Goal: Transaction & Acquisition: Purchase product/service

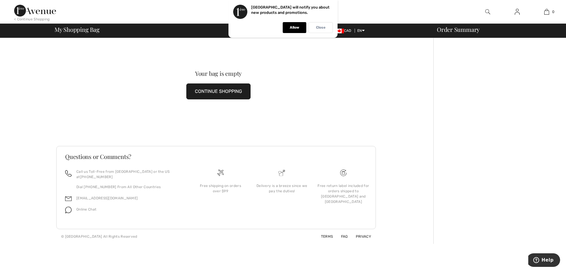
click at [327, 27] on div "Close" at bounding box center [321, 27] width 24 height 11
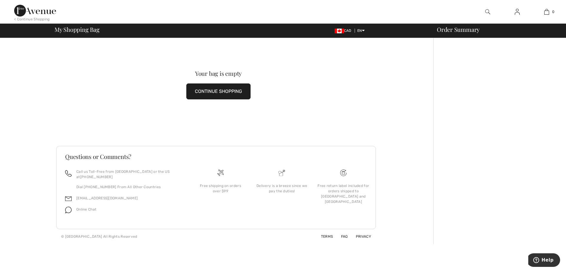
click at [35, 12] on img at bounding box center [35, 11] width 42 height 12
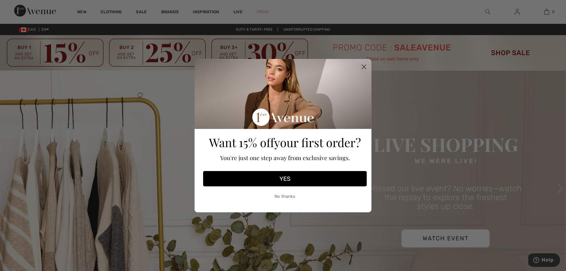
click at [363, 67] on icon "Close dialog" at bounding box center [364, 67] width 4 height 4
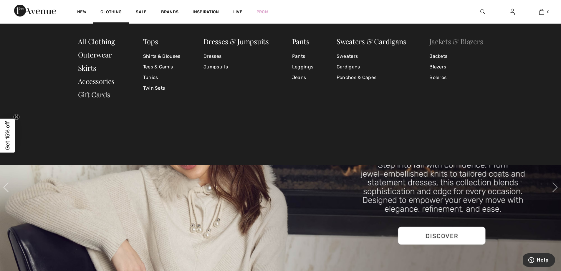
click at [445, 41] on link "Jackets & Blazers" at bounding box center [457, 41] width 54 height 9
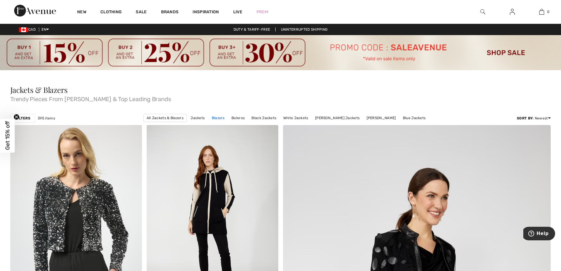
click at [215, 118] on link "Blazers" at bounding box center [218, 118] width 19 height 8
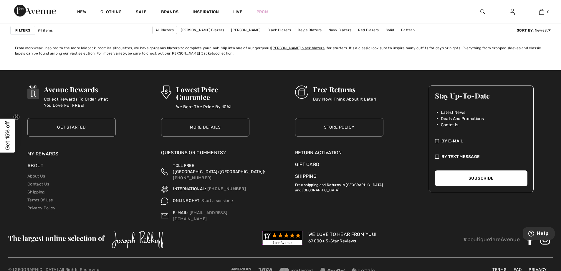
scroll to position [3389, 0]
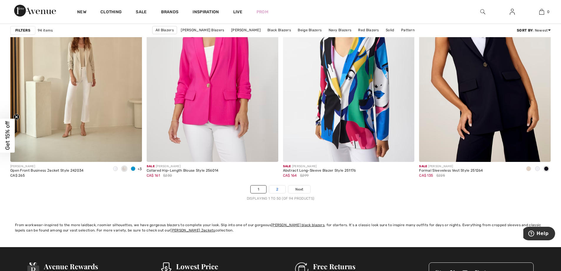
click at [277, 188] on link "2" at bounding box center [277, 189] width 16 height 8
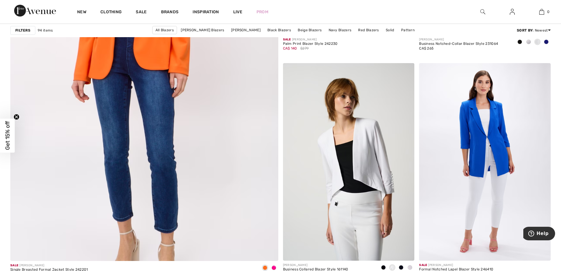
scroll to position [2092, 0]
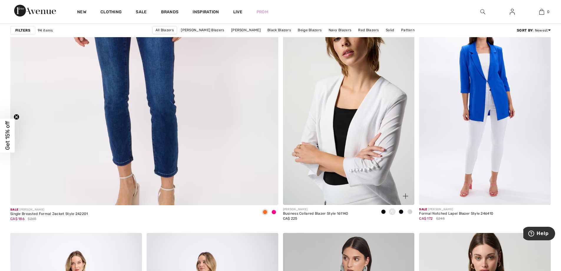
click at [347, 159] on img at bounding box center [349, 105] width 132 height 197
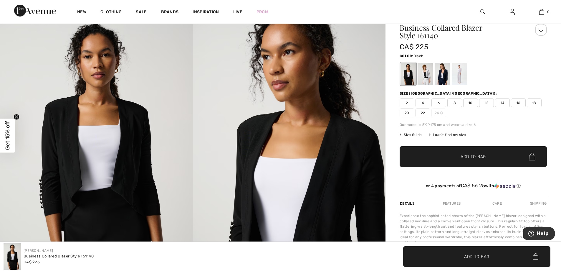
scroll to position [29, 0]
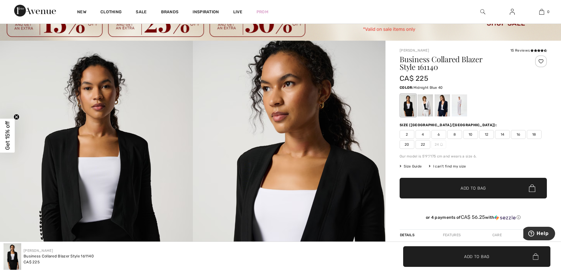
click at [443, 106] on div at bounding box center [442, 105] width 15 height 22
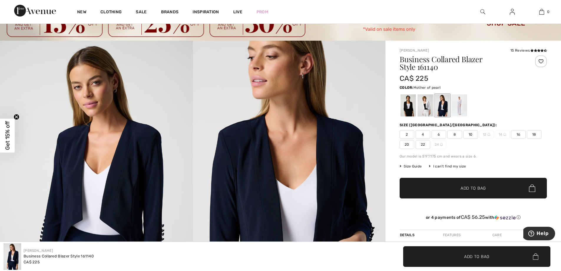
click at [463, 106] on div at bounding box center [459, 105] width 15 height 22
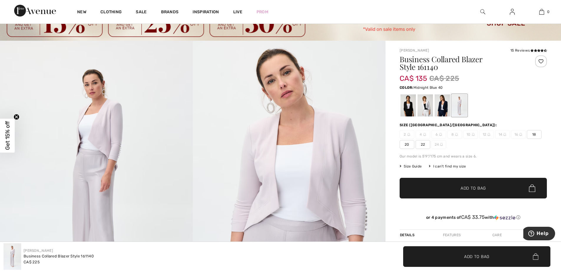
click at [446, 109] on div at bounding box center [442, 105] width 15 height 22
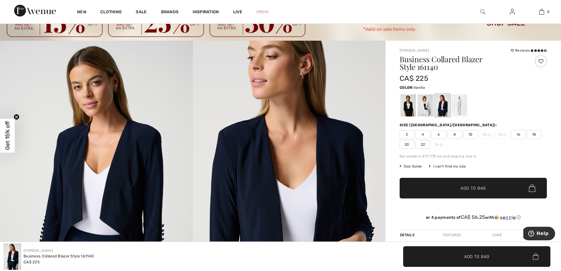
click at [428, 108] on div at bounding box center [425, 105] width 15 height 22
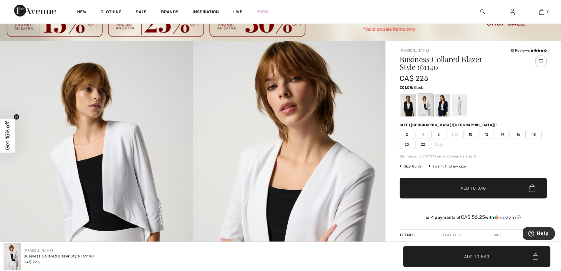
click at [401, 110] on div at bounding box center [408, 105] width 15 height 22
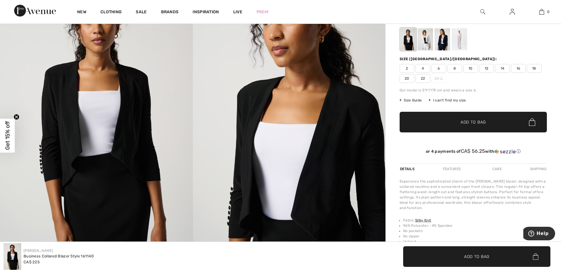
scroll to position [0, 0]
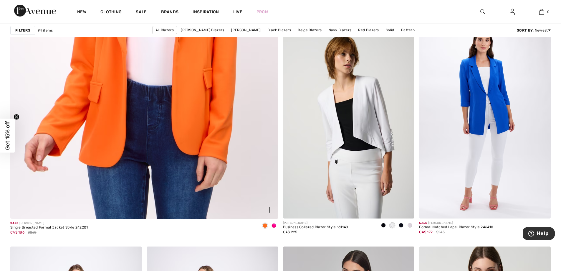
scroll to position [1856, 0]
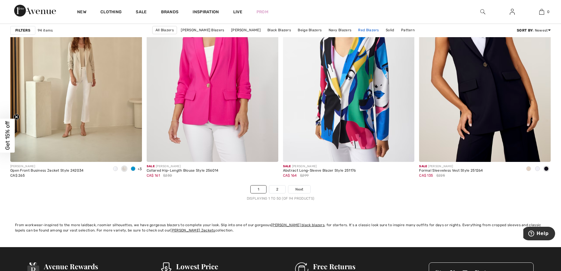
click at [363, 29] on link "Red Blazers" at bounding box center [368, 30] width 27 height 8
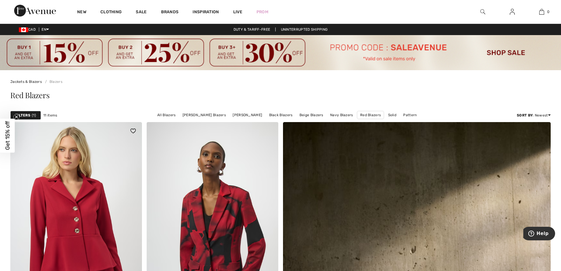
click at [93, 198] on img at bounding box center [76, 220] width 132 height 197
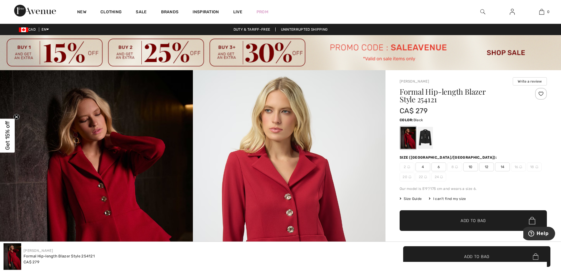
click at [424, 141] on div at bounding box center [425, 138] width 15 height 22
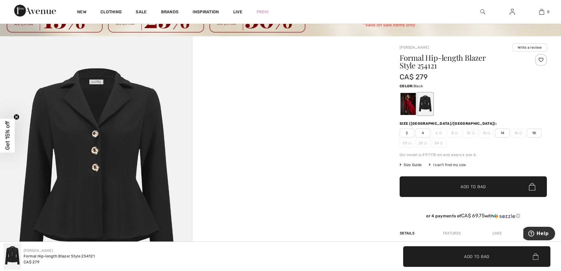
scroll to position [29, 0]
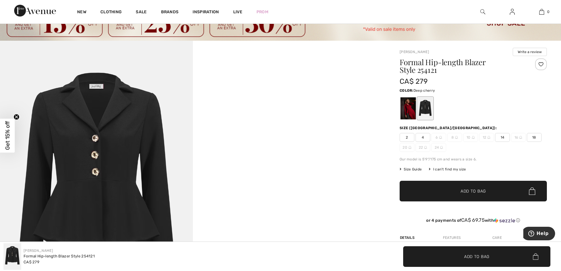
click at [410, 112] on div at bounding box center [408, 108] width 15 height 22
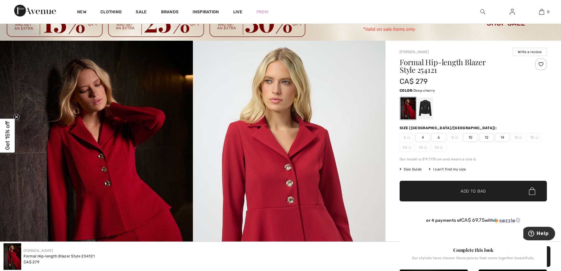
click at [438, 138] on span "6" at bounding box center [439, 137] width 15 height 9
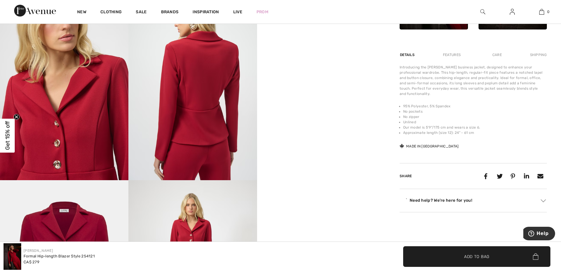
scroll to position [383, 0]
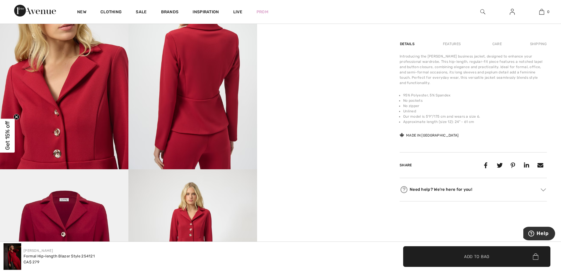
click at [453, 46] on div "Features" at bounding box center [452, 44] width 28 height 11
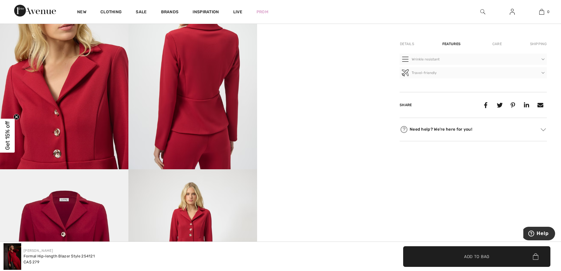
click at [495, 43] on div "Care" at bounding box center [497, 44] width 19 height 11
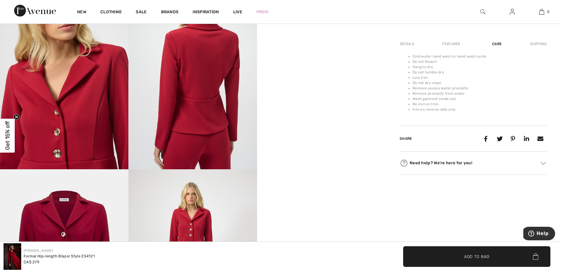
click at [537, 44] on div "Shipping" at bounding box center [538, 44] width 18 height 11
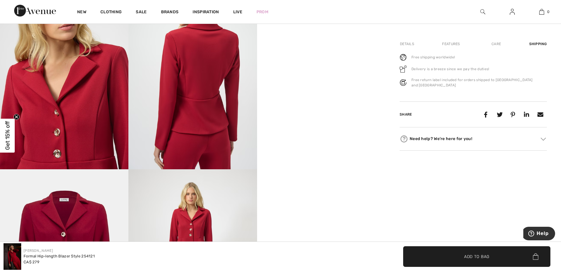
click at [404, 46] on div "Details" at bounding box center [408, 44] width 16 height 11
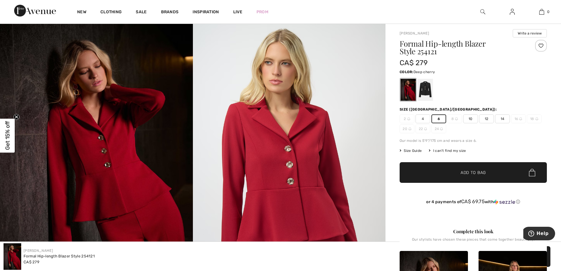
scroll to position [0, 0]
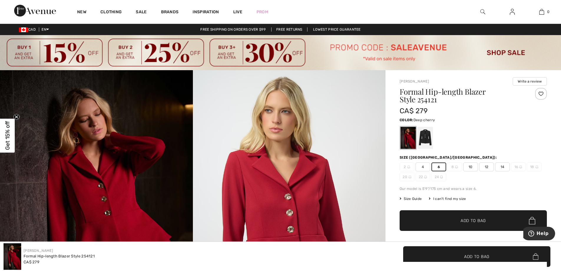
click at [456, 166] on img at bounding box center [456, 166] width 3 height 3
click at [454, 166] on span "8" at bounding box center [455, 166] width 15 height 9
click at [471, 167] on span "10" at bounding box center [471, 166] width 15 height 9
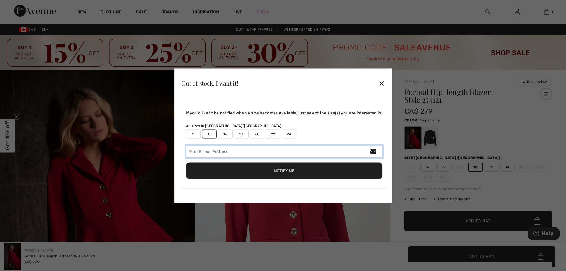
click at [205, 154] on input "email" at bounding box center [284, 151] width 196 height 12
type input "shermiston@gmail.com"
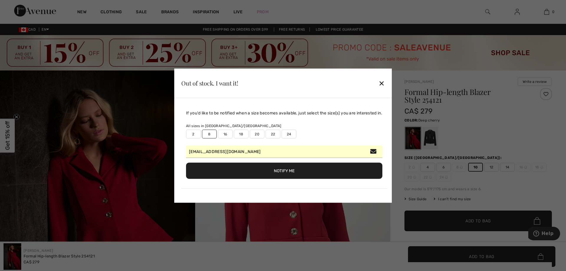
click at [225, 173] on button "Notify Me" at bounding box center [284, 170] width 196 height 16
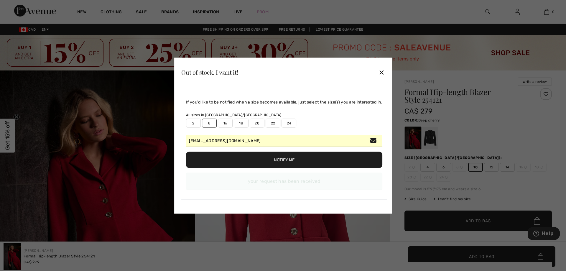
click at [383, 70] on div "✕" at bounding box center [381, 72] width 6 height 12
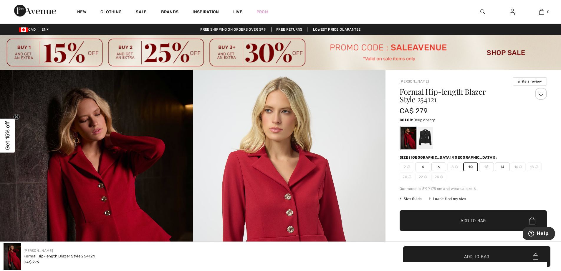
click at [471, 167] on span "10" at bounding box center [471, 166] width 15 height 9
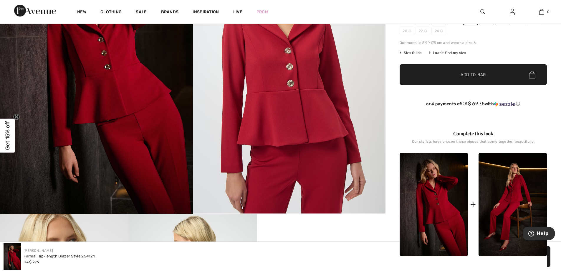
scroll to position [147, 0]
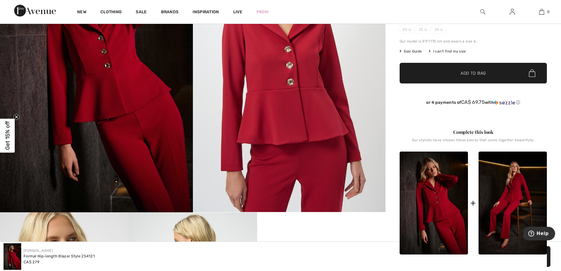
click at [457, 75] on span "✔ Added to Bag" at bounding box center [465, 73] width 36 height 6
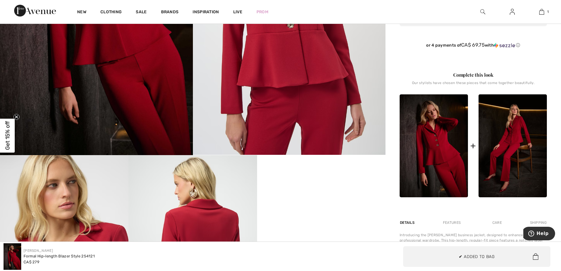
scroll to position [206, 0]
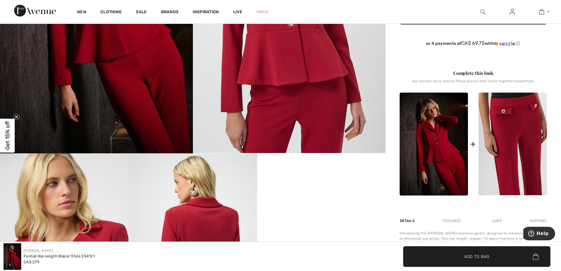
click at [515, 153] on img at bounding box center [513, 144] width 68 height 103
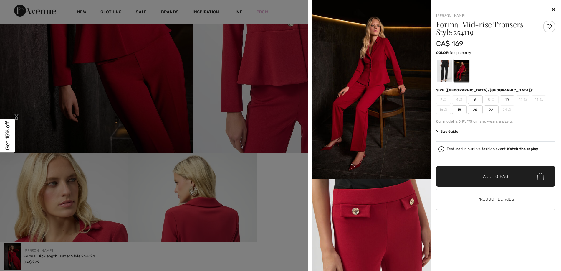
click at [441, 66] on div at bounding box center [444, 71] width 15 height 22
click at [444, 71] on div at bounding box center [444, 71] width 15 height 22
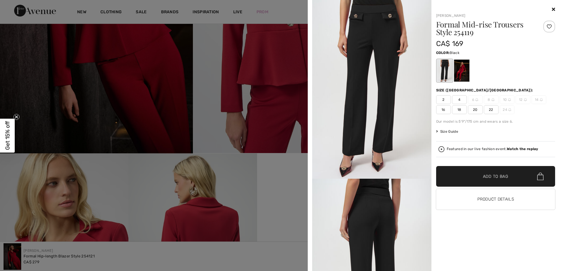
click at [462, 70] on div at bounding box center [461, 71] width 15 height 22
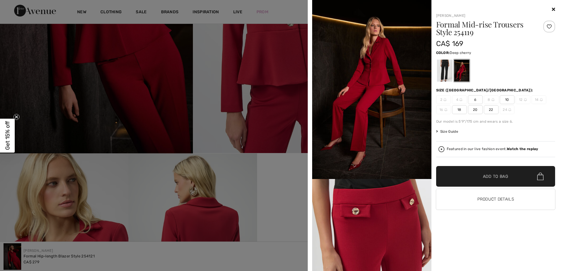
click at [462, 70] on div at bounding box center [461, 71] width 15 height 22
click at [441, 150] on img at bounding box center [442, 149] width 6 height 6
click at [512, 100] on span "10" at bounding box center [507, 99] width 15 height 9
click at [509, 176] on span "✔ Added to Bag Add to Bag" at bounding box center [495, 176] width 119 height 21
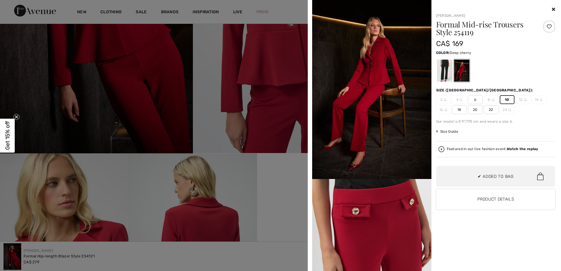
scroll to position [18, 0]
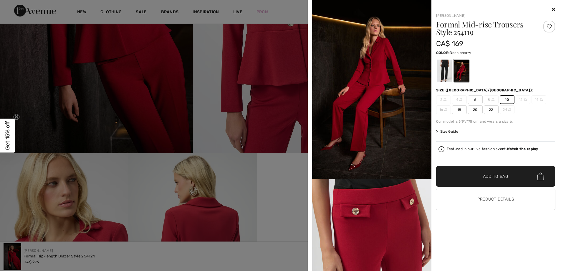
click at [551, 9] on div at bounding box center [495, 9] width 119 height 7
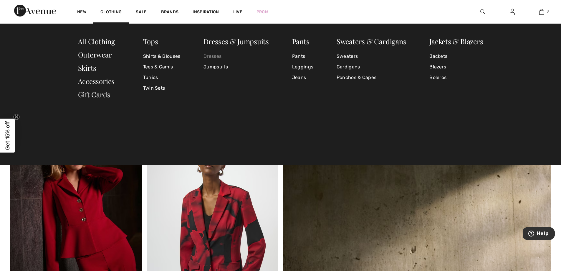
click at [216, 57] on link "Dresses" at bounding box center [236, 56] width 65 height 11
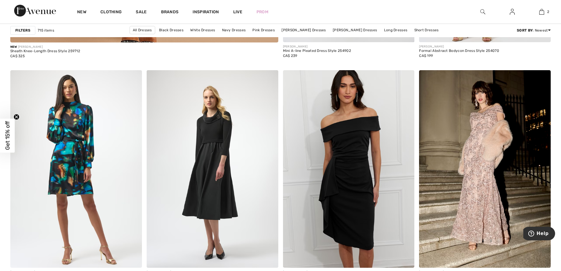
scroll to position [2269, 0]
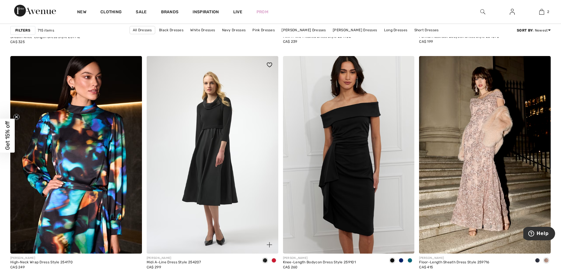
click at [274, 260] on span at bounding box center [274, 260] width 5 height 5
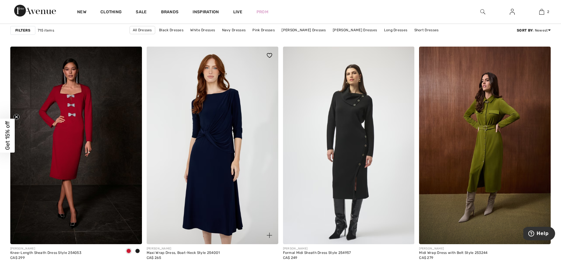
scroll to position [2475, 0]
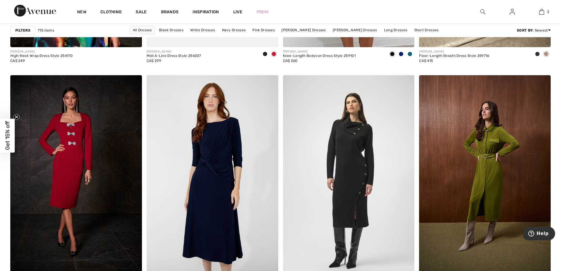
click at [334, 15] on div "New Clothing Sale Brands Inspiration Live Prom 2 Added to Bag Joseph Ribkoff Fo…" at bounding box center [280, 12] width 561 height 24
click at [183, 31] on link "Black Dresses" at bounding box center [171, 30] width 30 height 8
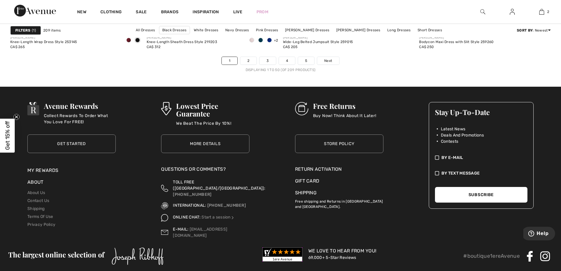
scroll to position [3536, 0]
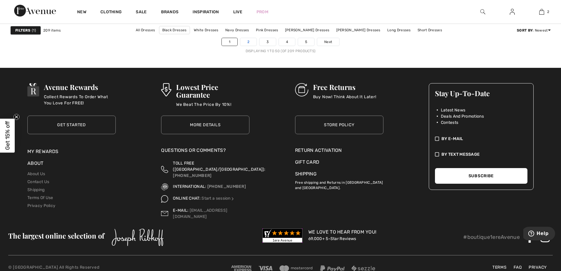
click at [248, 41] on link "2" at bounding box center [248, 42] width 16 height 8
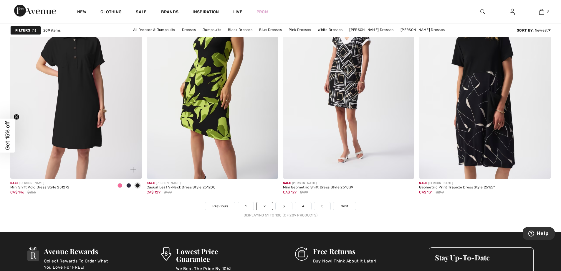
scroll to position [3418, 0]
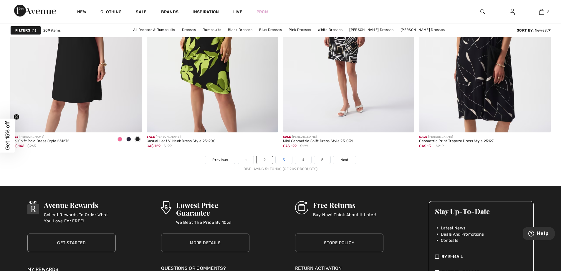
click at [284, 162] on link "3" at bounding box center [284, 160] width 16 height 8
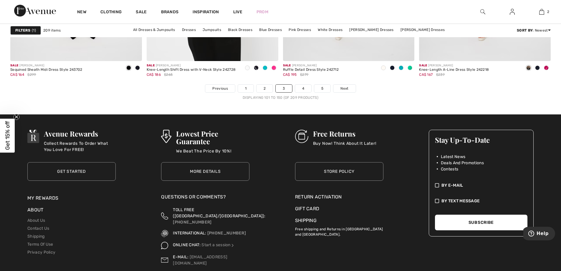
scroll to position [3507, 0]
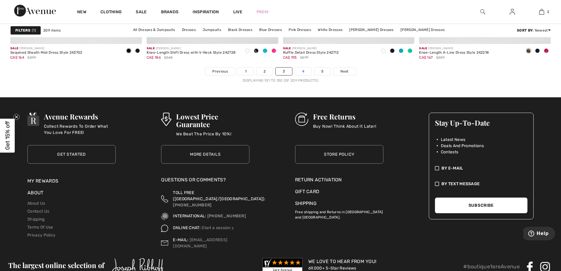
click at [304, 69] on link "4" at bounding box center [303, 71] width 16 height 8
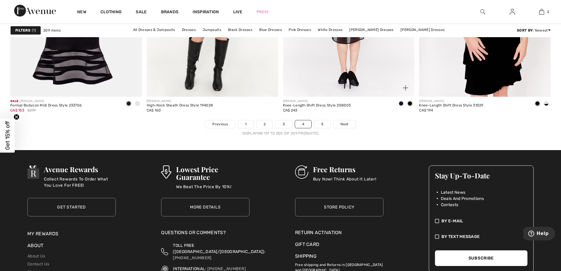
scroll to position [3453, 0]
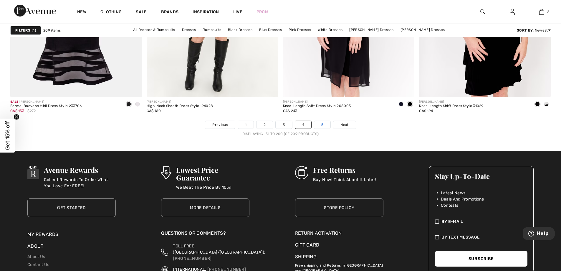
click at [324, 126] on link "5" at bounding box center [322, 125] width 16 height 8
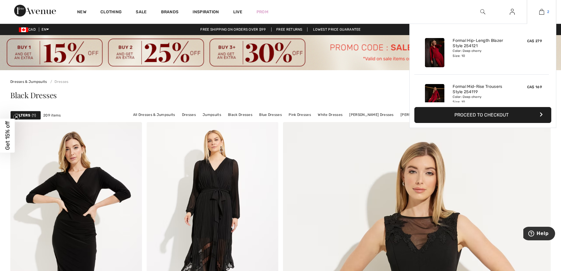
click at [541, 11] on img at bounding box center [542, 11] width 5 height 7
